Goal: Information Seeking & Learning: Learn about a topic

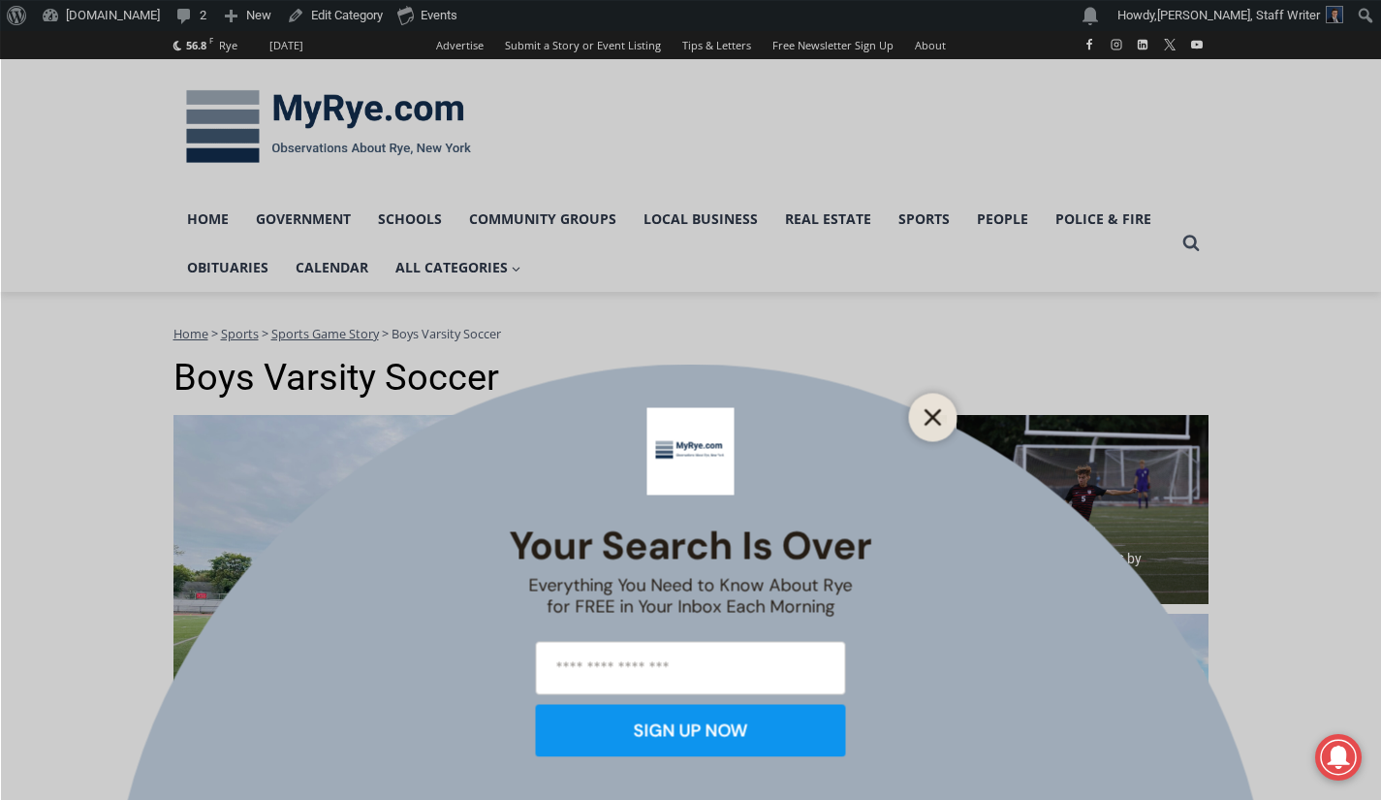
click at [935, 419] on line "Close" at bounding box center [933, 417] width 14 height 14
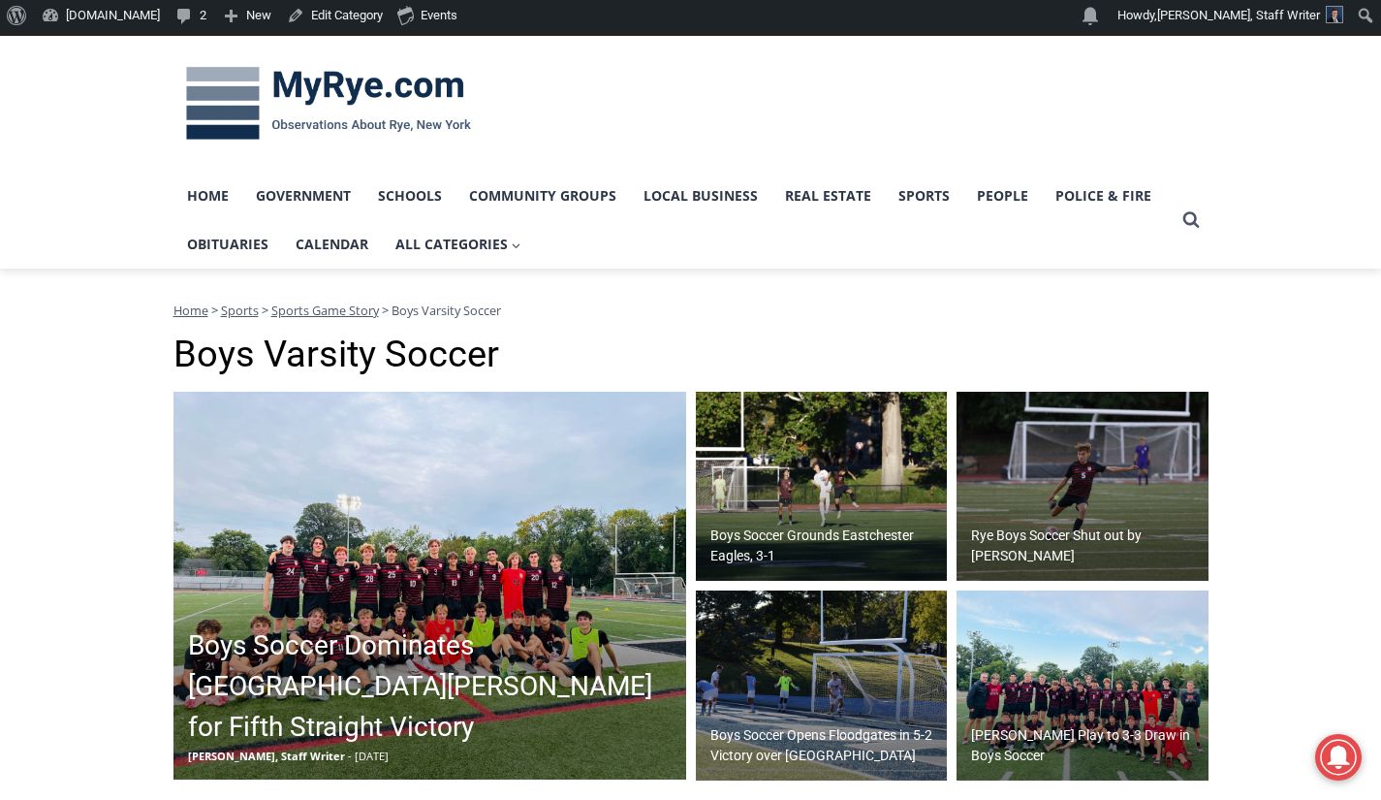
scroll to position [22, 0]
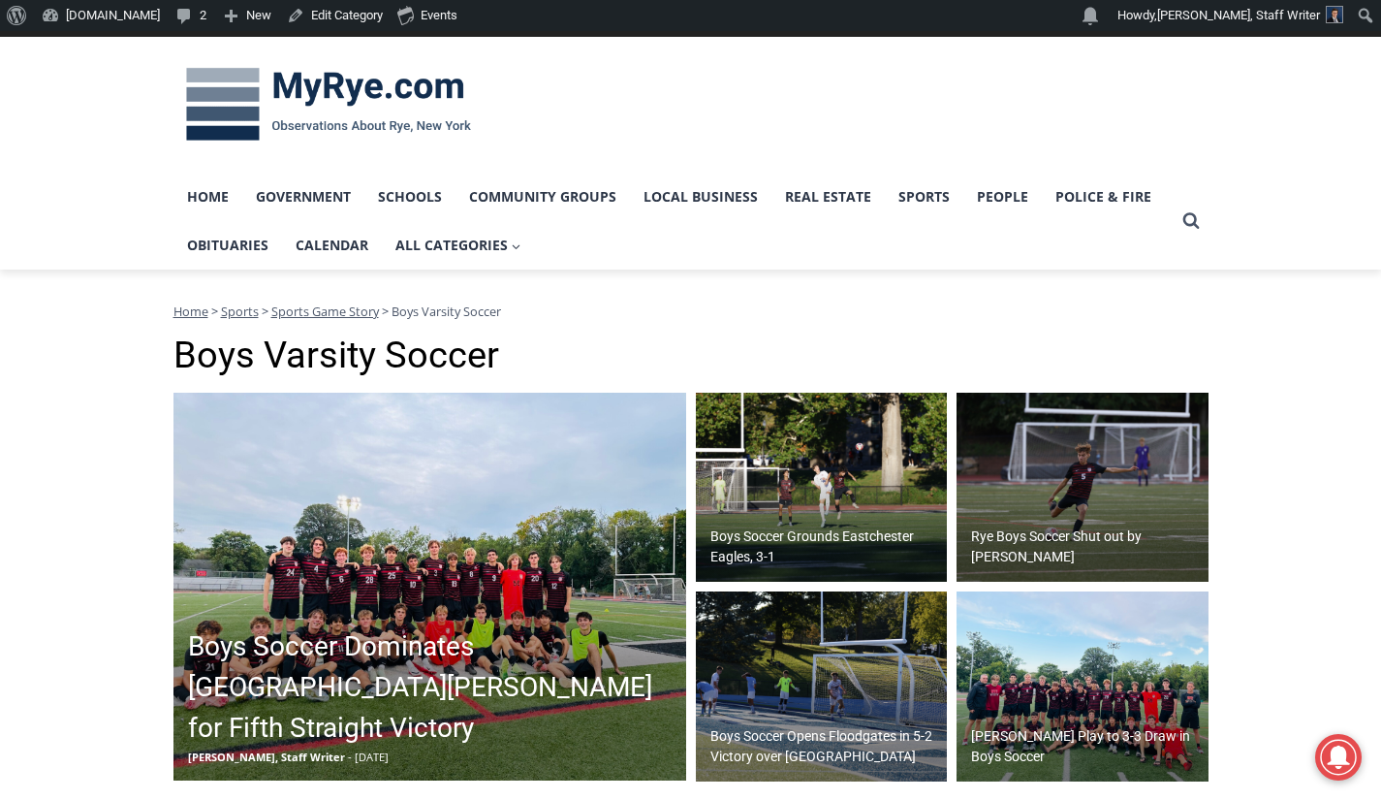
click at [1047, 536] on h2 "Rye Boys Soccer Shut out by Byram Hills" at bounding box center [1087, 546] width 233 height 41
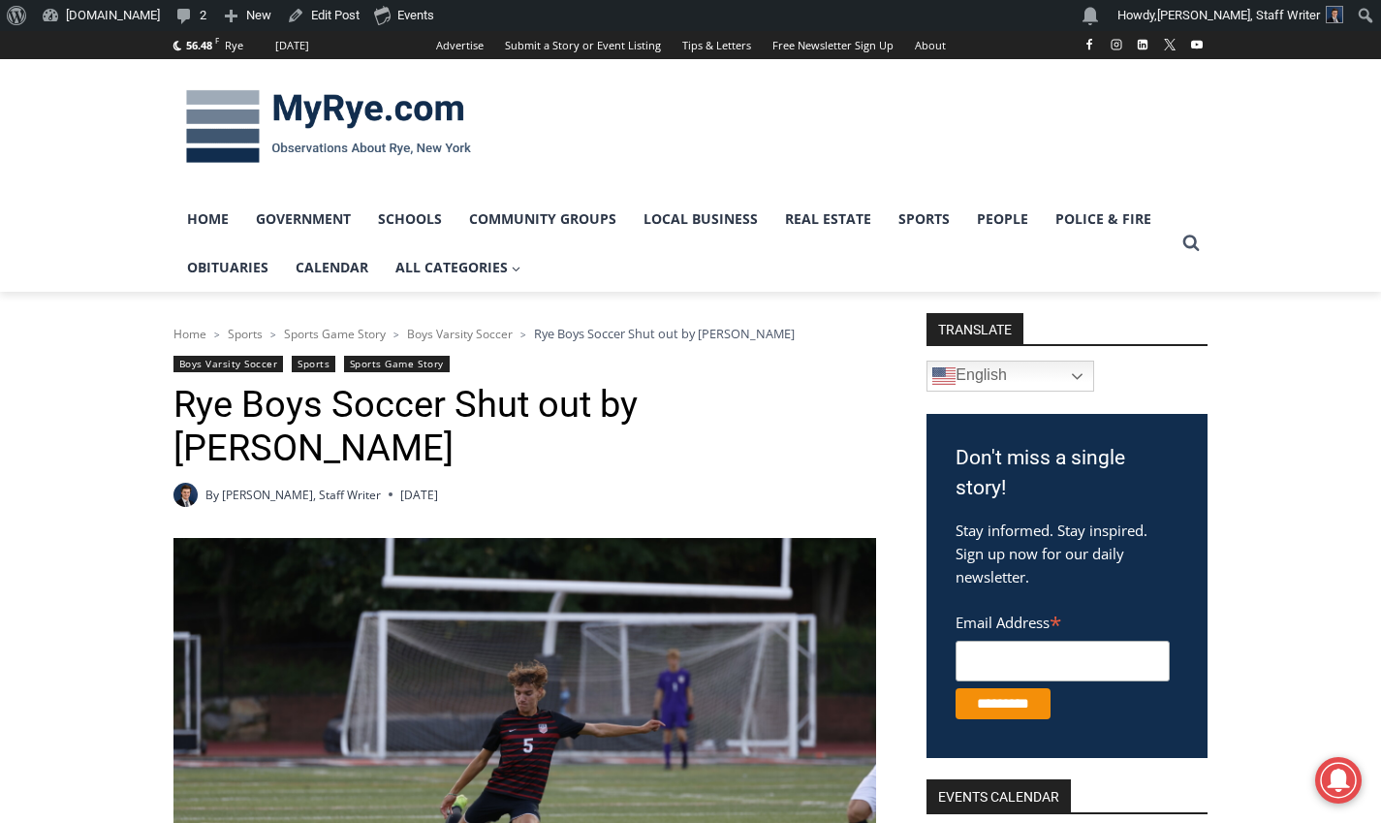
click at [311, 110] on img at bounding box center [329, 127] width 310 height 101
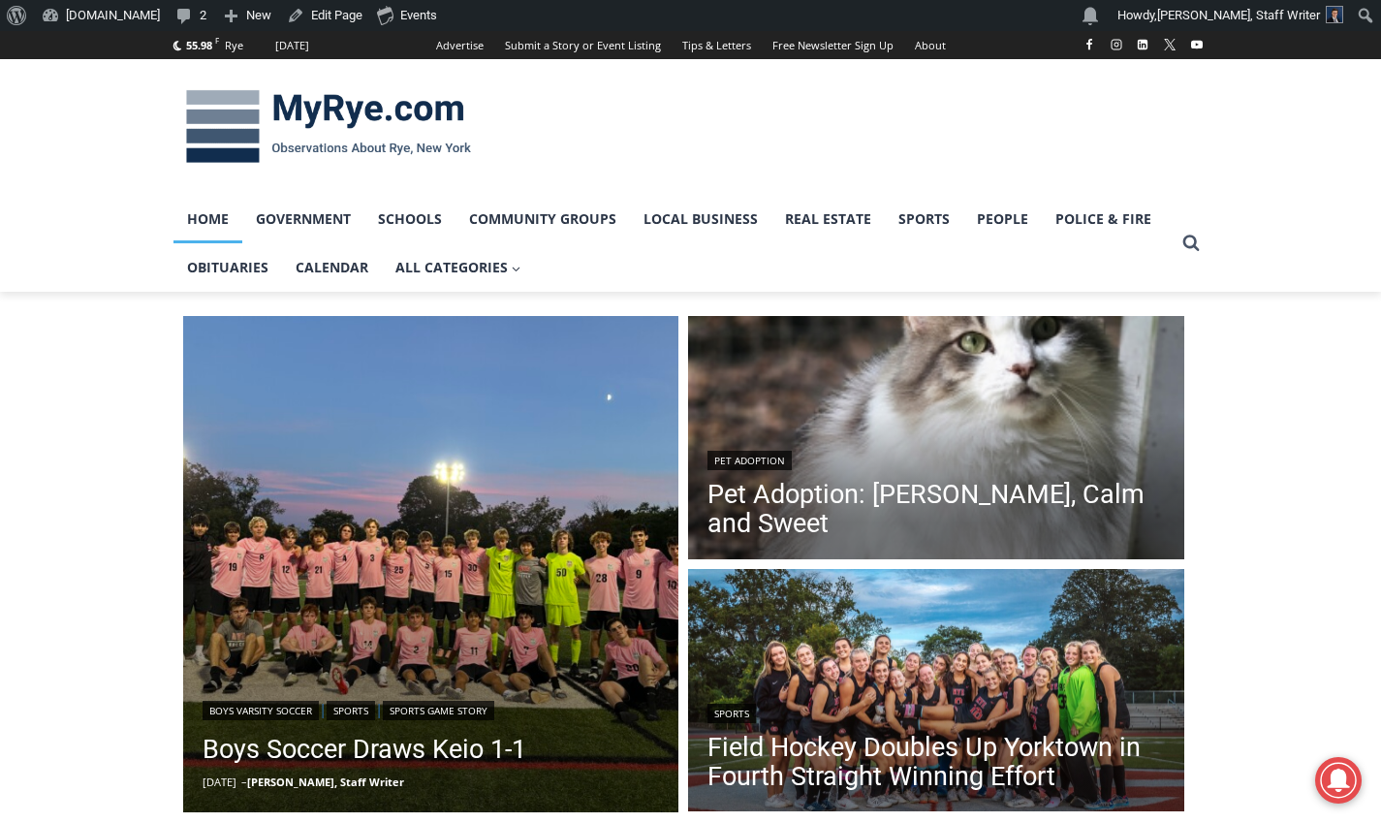
click at [284, 736] on link "Boys Soccer Draws Keio 1-1" at bounding box center [365, 749] width 324 height 39
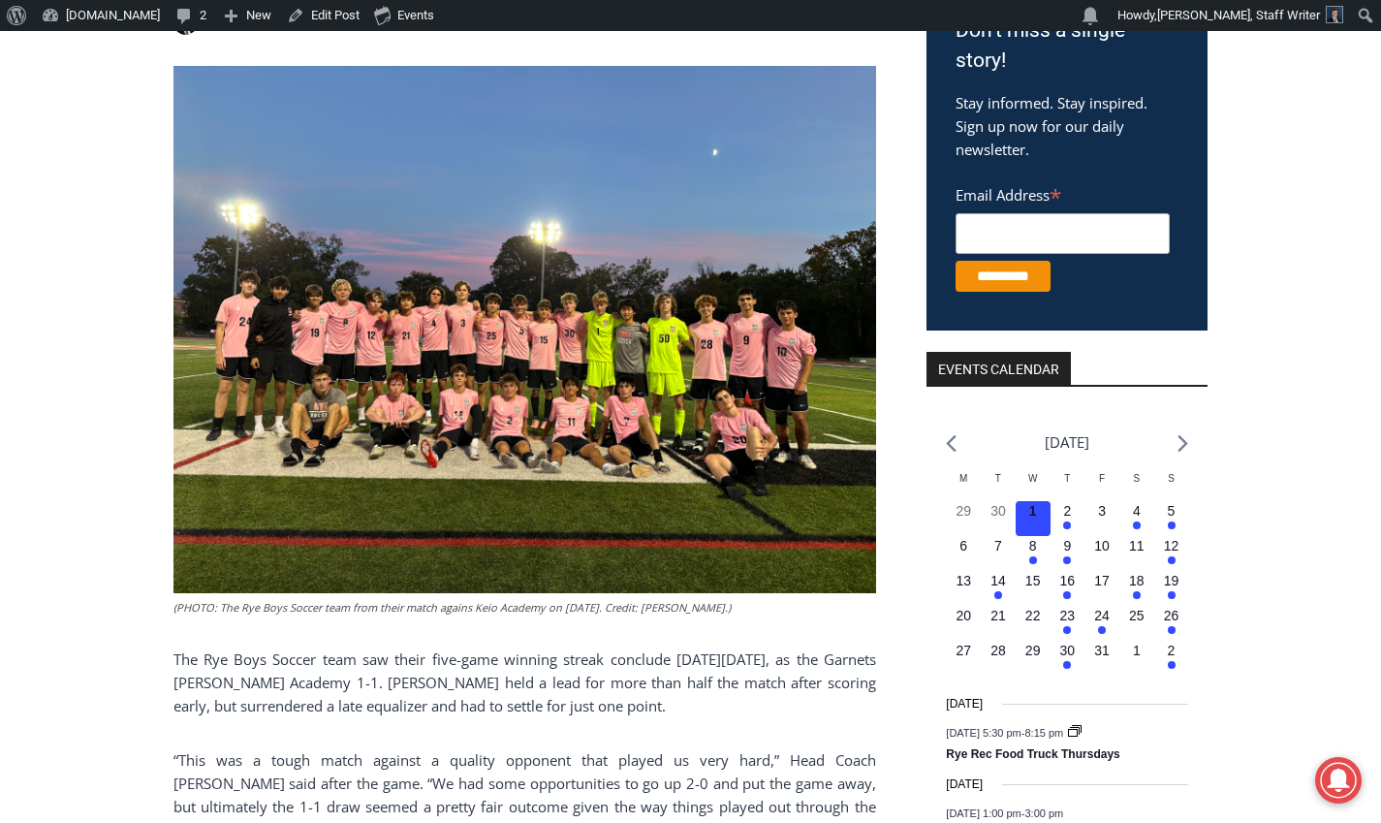
scroll to position [428, 0]
